Goal: Find specific page/section: Find specific page/section

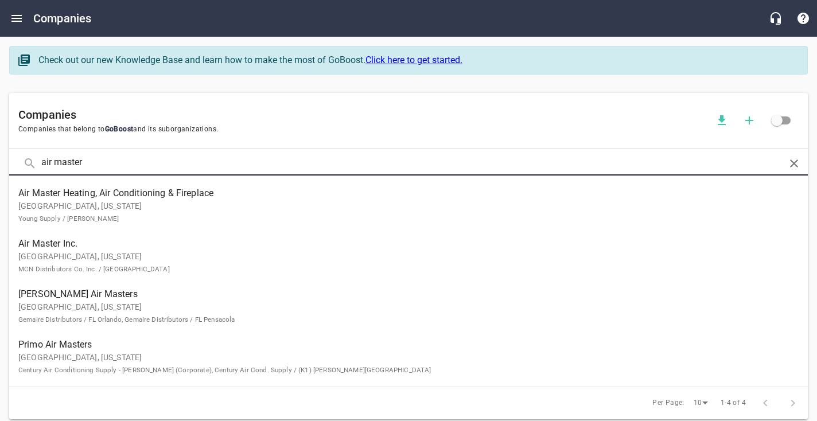
click at [87, 159] on input "air master" at bounding box center [408, 163] width 734 height 25
type input "[PERSON_NAME]"
click button at bounding box center [0, 0] width 0 height 0
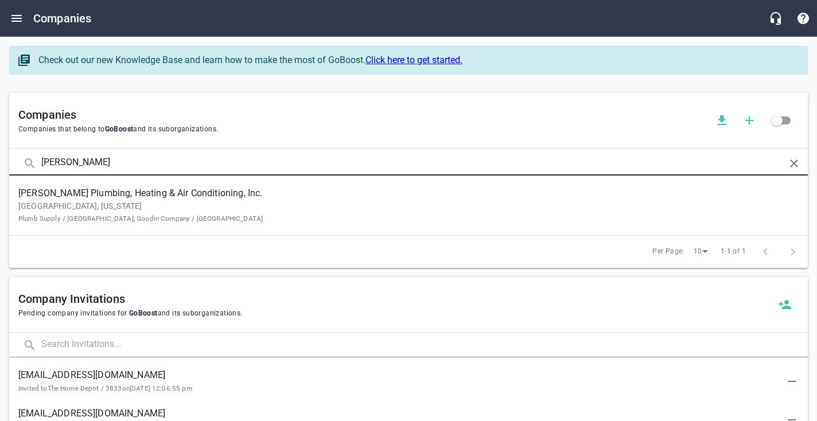
click at [105, 224] on p "[GEOGRAPHIC_DATA], [US_STATE] Plumb Supply / [GEOGRAPHIC_DATA], Goodin Company …" at bounding box center [399, 212] width 762 height 24
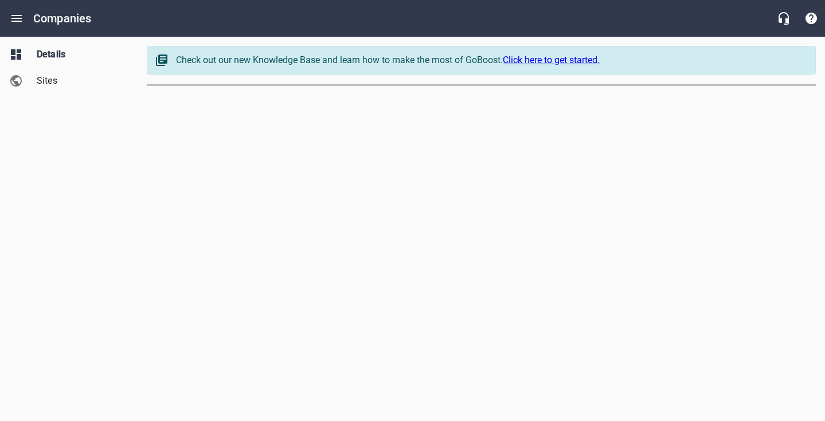
select select "[US_STATE]"
select select "4419"
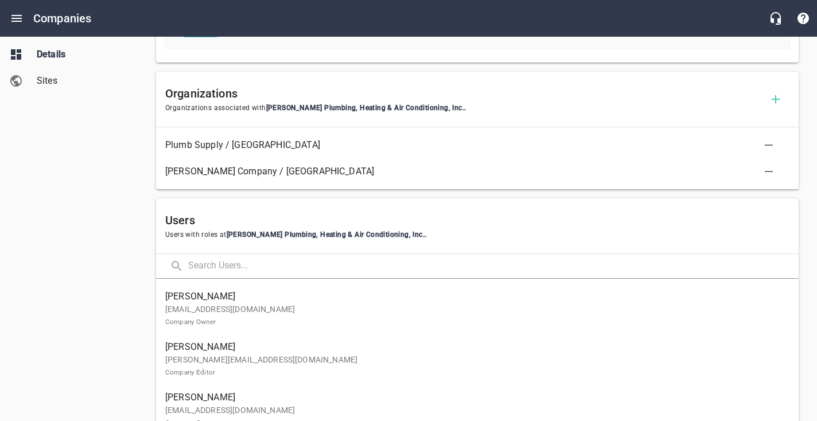
scroll to position [613, 0]
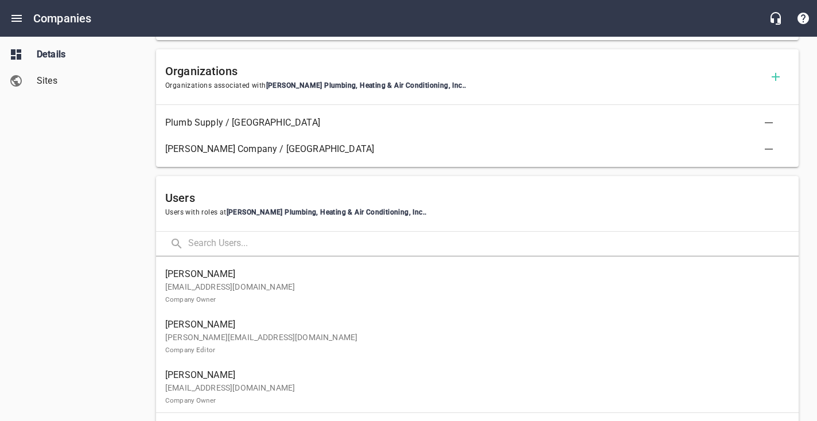
click at [351, 280] on span "[PERSON_NAME]" at bounding box center [472, 274] width 615 height 14
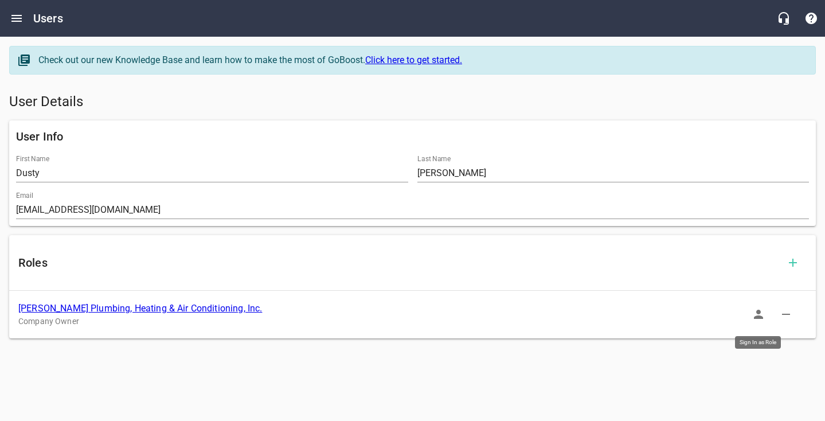
click at [770, 322] on button "button" at bounding box center [759, 315] width 28 height 28
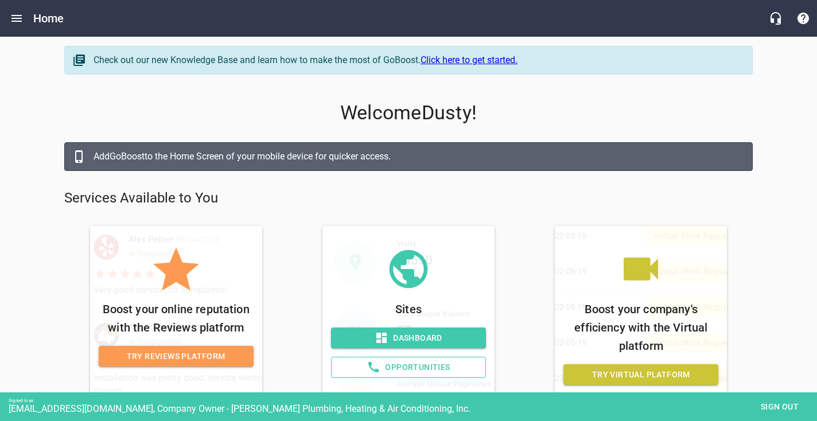
click at [426, 342] on span "Dashboard" at bounding box center [408, 338] width 137 height 14
